Goal: Information Seeking & Learning: Compare options

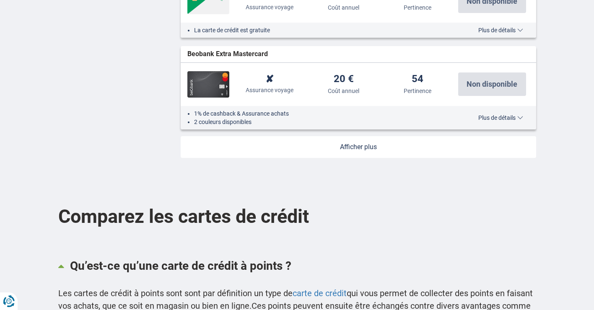
scroll to position [1090, 0]
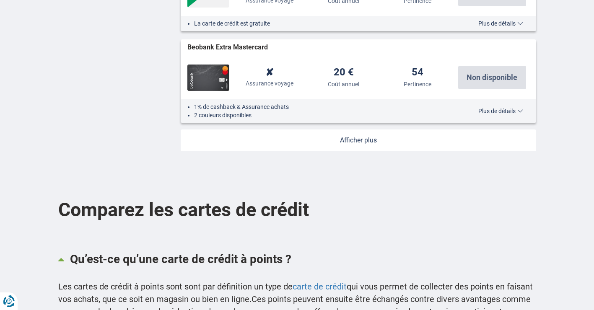
click at [353, 140] on link at bounding box center [359, 141] width 356 height 22
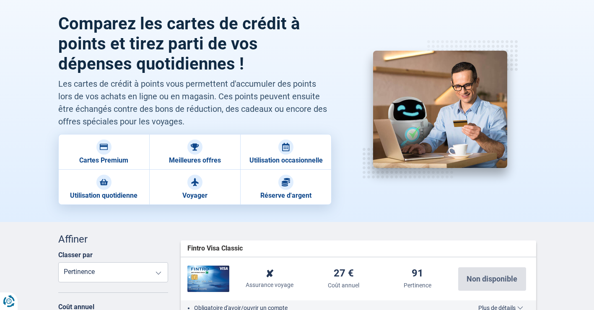
scroll to position [168, 0]
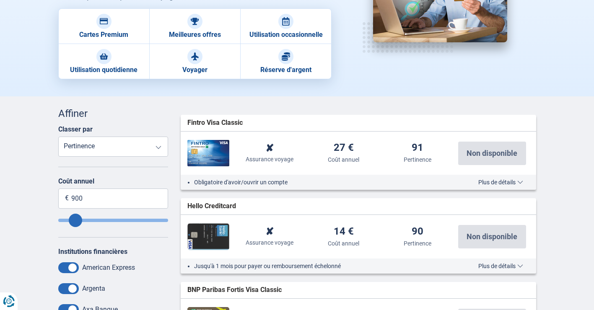
click at [487, 185] on span "Plus de détails" at bounding box center [501, 182] width 45 height 6
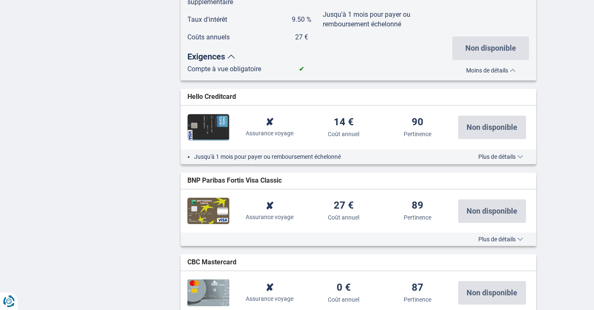
scroll to position [755, 0]
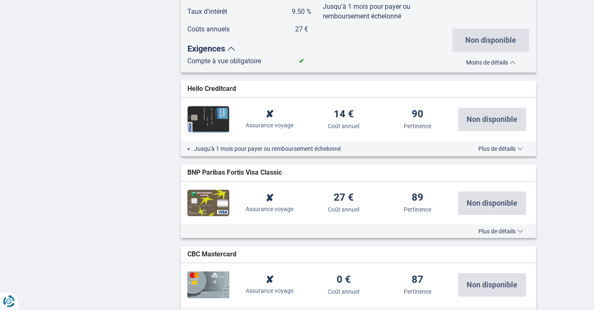
click at [503, 150] on span "Plus de détails" at bounding box center [501, 149] width 45 height 6
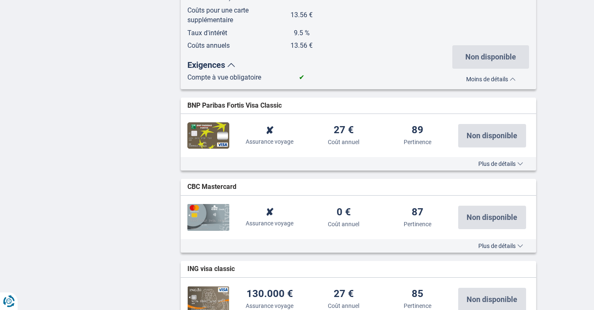
scroll to position [1300, 0]
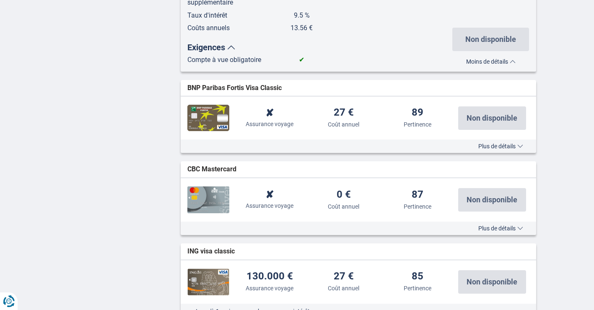
click at [501, 145] on span "Plus de détails" at bounding box center [501, 146] width 45 height 6
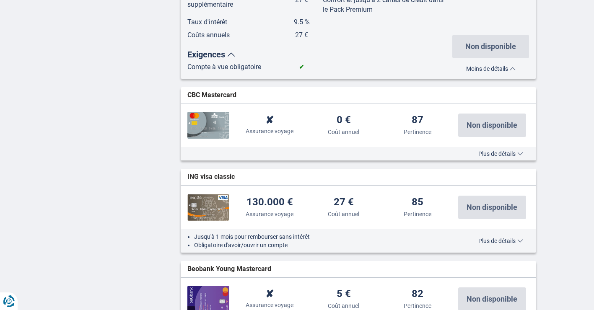
scroll to position [1845, 0]
click at [489, 154] on span "Plus de détails" at bounding box center [501, 153] width 45 height 6
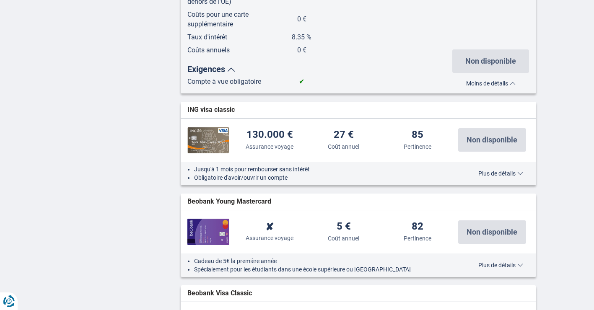
scroll to position [2391, 0]
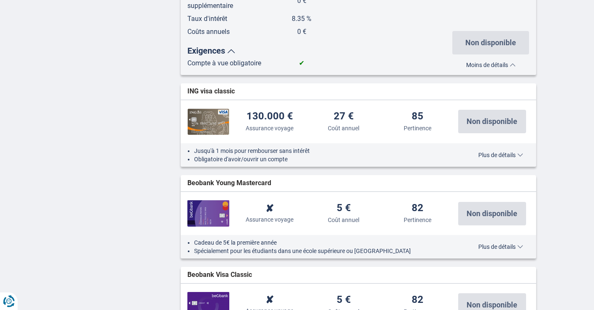
click at [491, 156] on span "Plus de détails" at bounding box center [501, 155] width 45 height 6
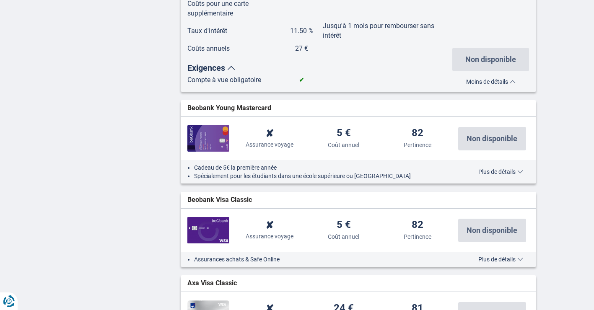
scroll to position [2936, 0]
click at [503, 170] on span "Plus de détails" at bounding box center [501, 172] width 45 height 6
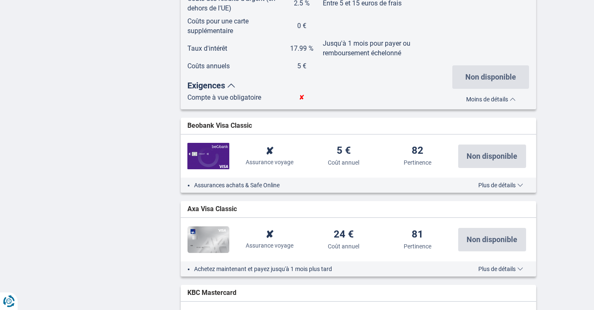
scroll to position [3481, 0]
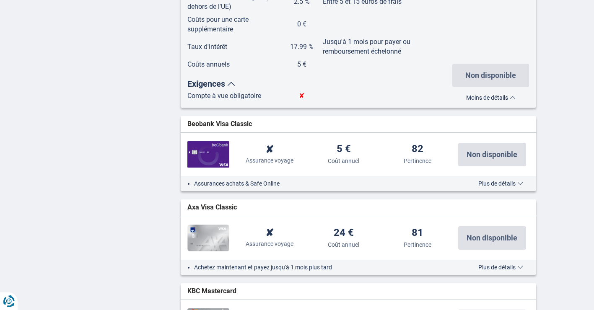
click at [510, 183] on span "Plus de détails" at bounding box center [501, 184] width 45 height 6
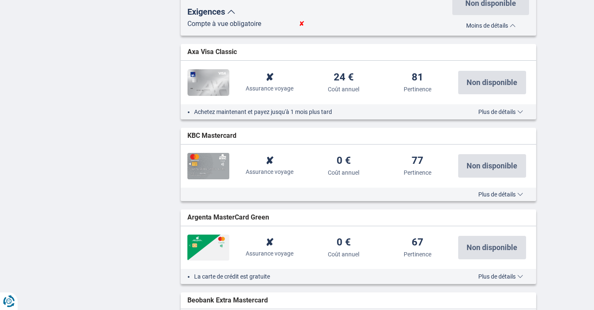
scroll to position [4110, 0]
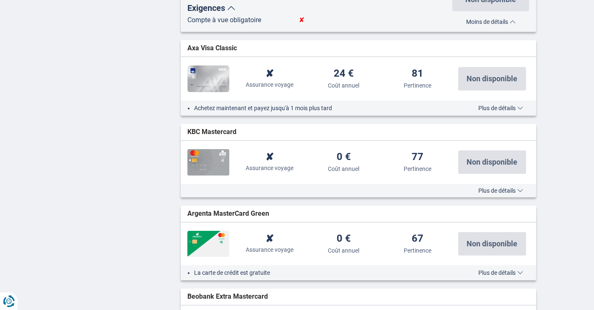
click at [485, 191] on span "Plus de détails" at bounding box center [501, 191] width 45 height 6
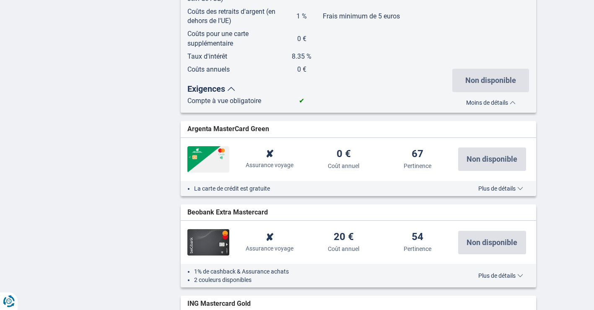
scroll to position [4655, 0]
click at [486, 190] on span "Plus de détails" at bounding box center [501, 188] width 45 height 6
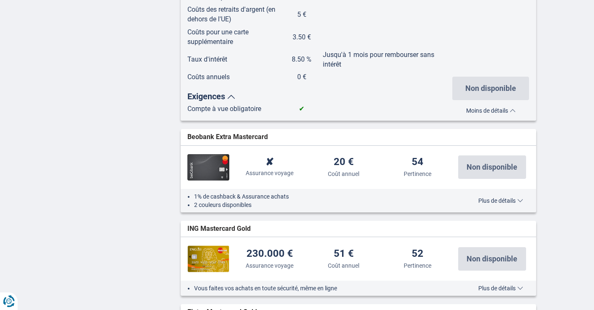
scroll to position [5200, 0]
click at [482, 202] on span "Plus de détails" at bounding box center [501, 201] width 45 height 6
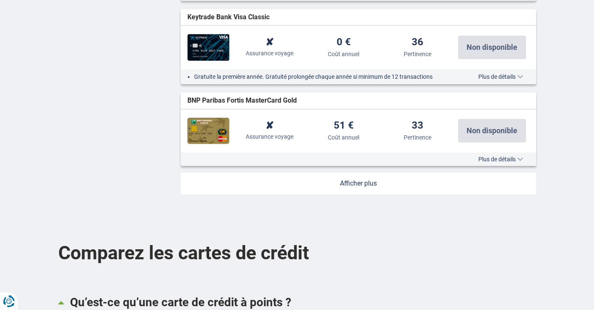
scroll to position [6584, 0]
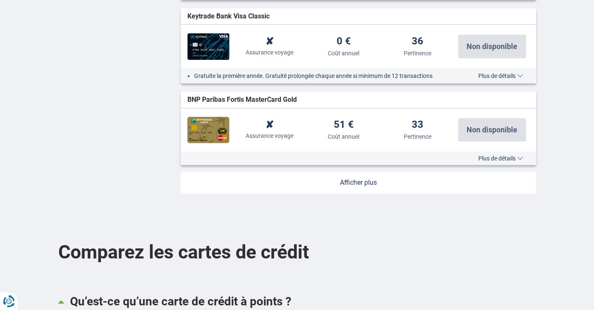
click at [486, 77] on span "Plus de détails" at bounding box center [501, 76] width 45 height 6
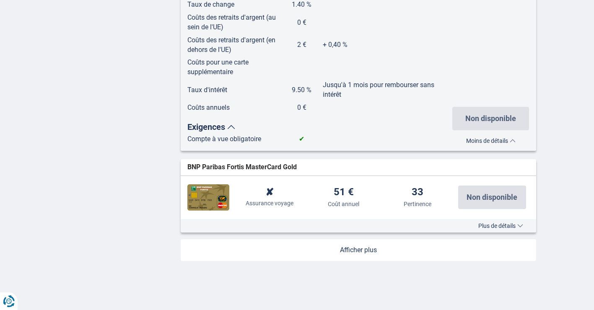
scroll to position [7004, 0]
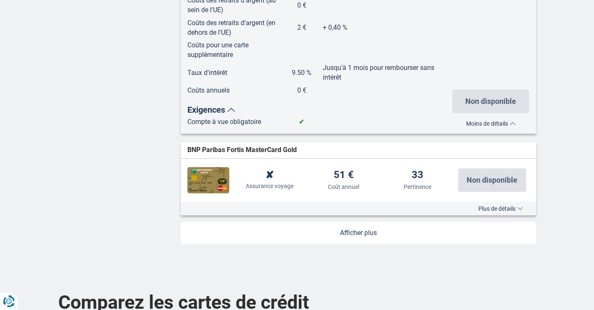
click at [489, 210] on span "Plus de détails" at bounding box center [501, 209] width 45 height 6
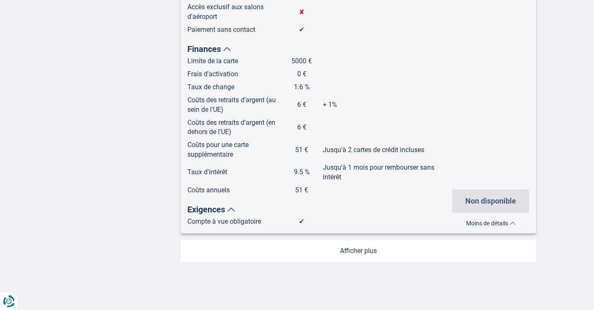
scroll to position [0, 0]
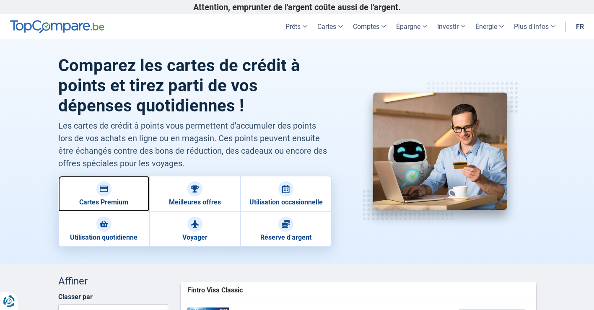
click at [103, 192] on img at bounding box center [104, 189] width 8 height 8
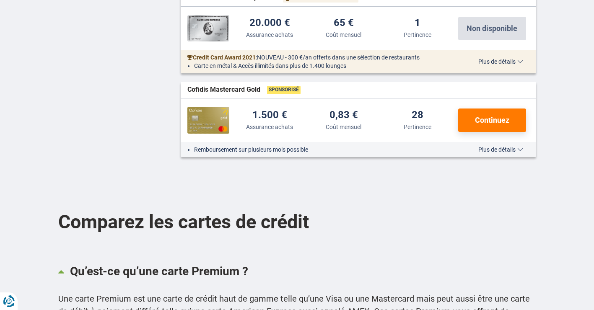
scroll to position [971, 0]
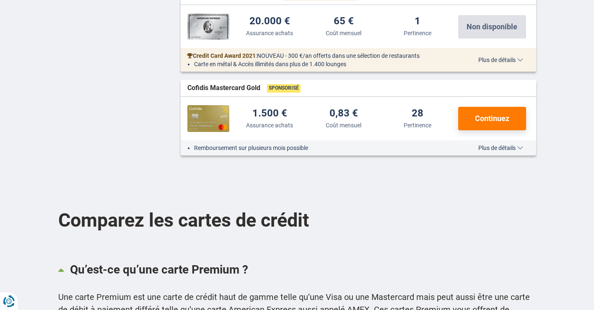
click at [492, 150] on span "Plus de détails" at bounding box center [501, 148] width 45 height 6
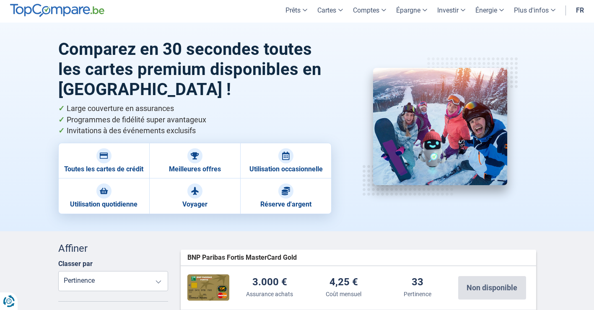
scroll to position [6, 0]
